Goal: Find specific page/section: Find specific page/section

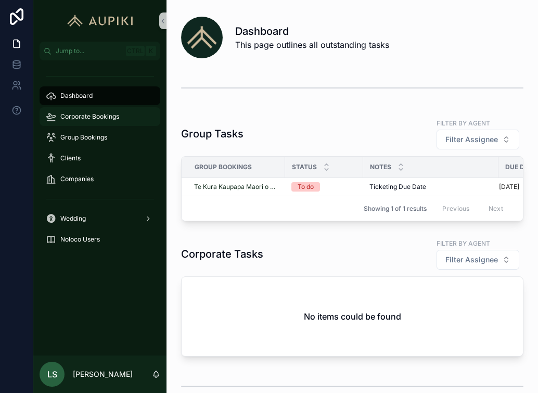
click at [98, 118] on span "Corporate Bookings" at bounding box center [89, 116] width 59 height 8
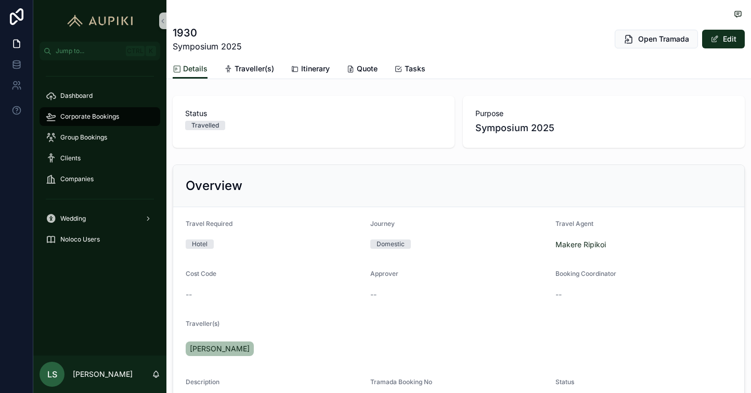
click at [507, 24] on div "1930 Symposium 2025 Open Tramada Edit" at bounding box center [459, 29] width 572 height 59
click at [79, 116] on span "Corporate Bookings" at bounding box center [89, 116] width 59 height 8
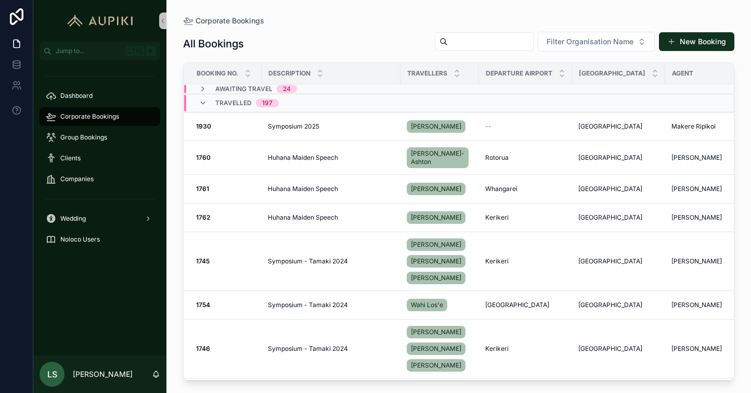
click at [211, 101] on div "Travelled 197" at bounding box center [239, 103] width 80 height 17
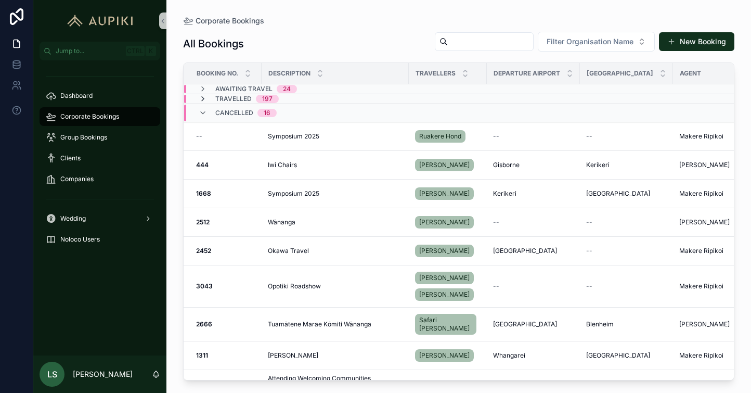
click at [202, 101] on icon "scrollable content" at bounding box center [203, 99] width 8 height 8
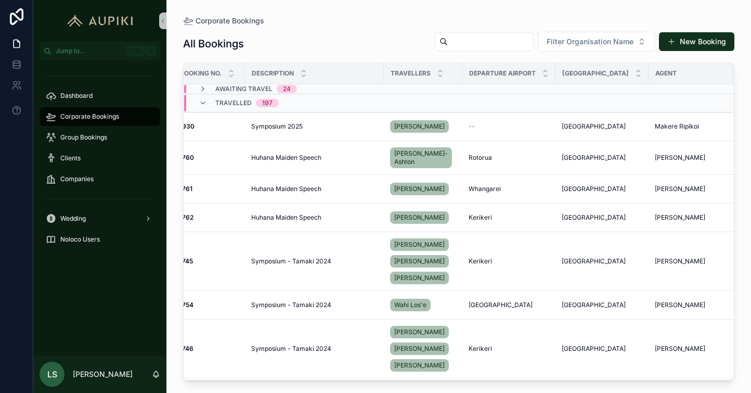
scroll to position [0, 16]
